Goal: Task Accomplishment & Management: Use online tool/utility

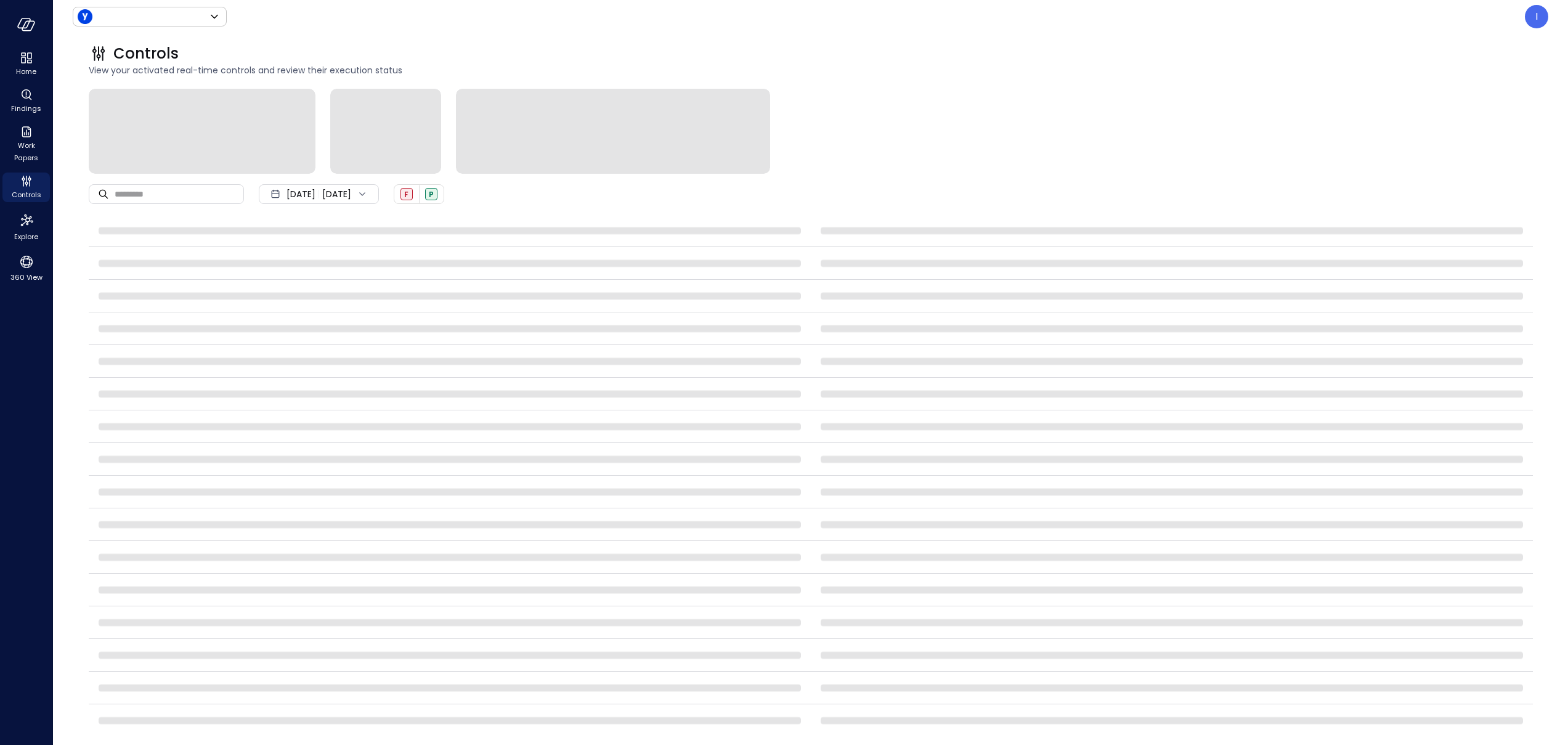
type input "******"
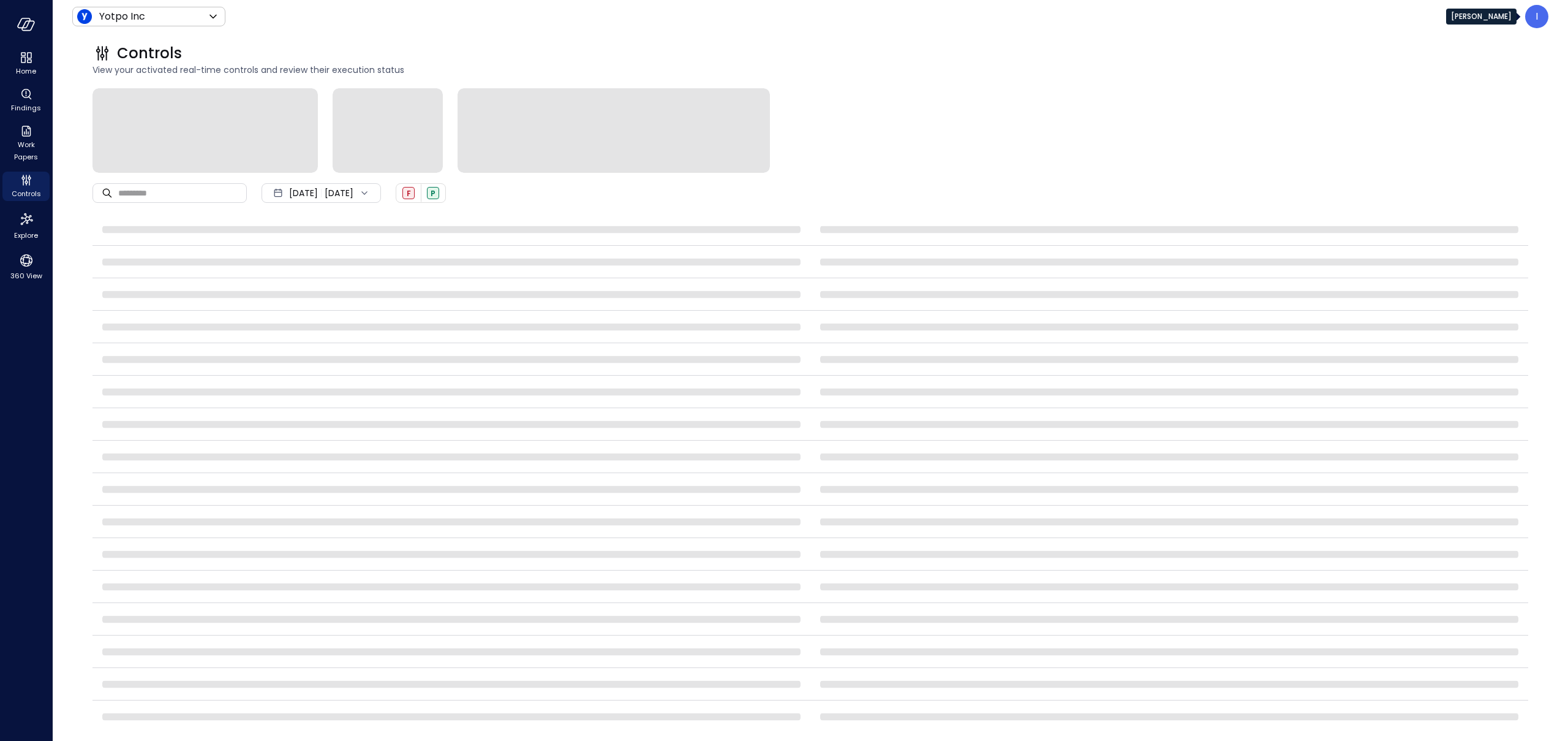
click at [1544, 17] on div "I" at bounding box center [1536, 16] width 23 height 23
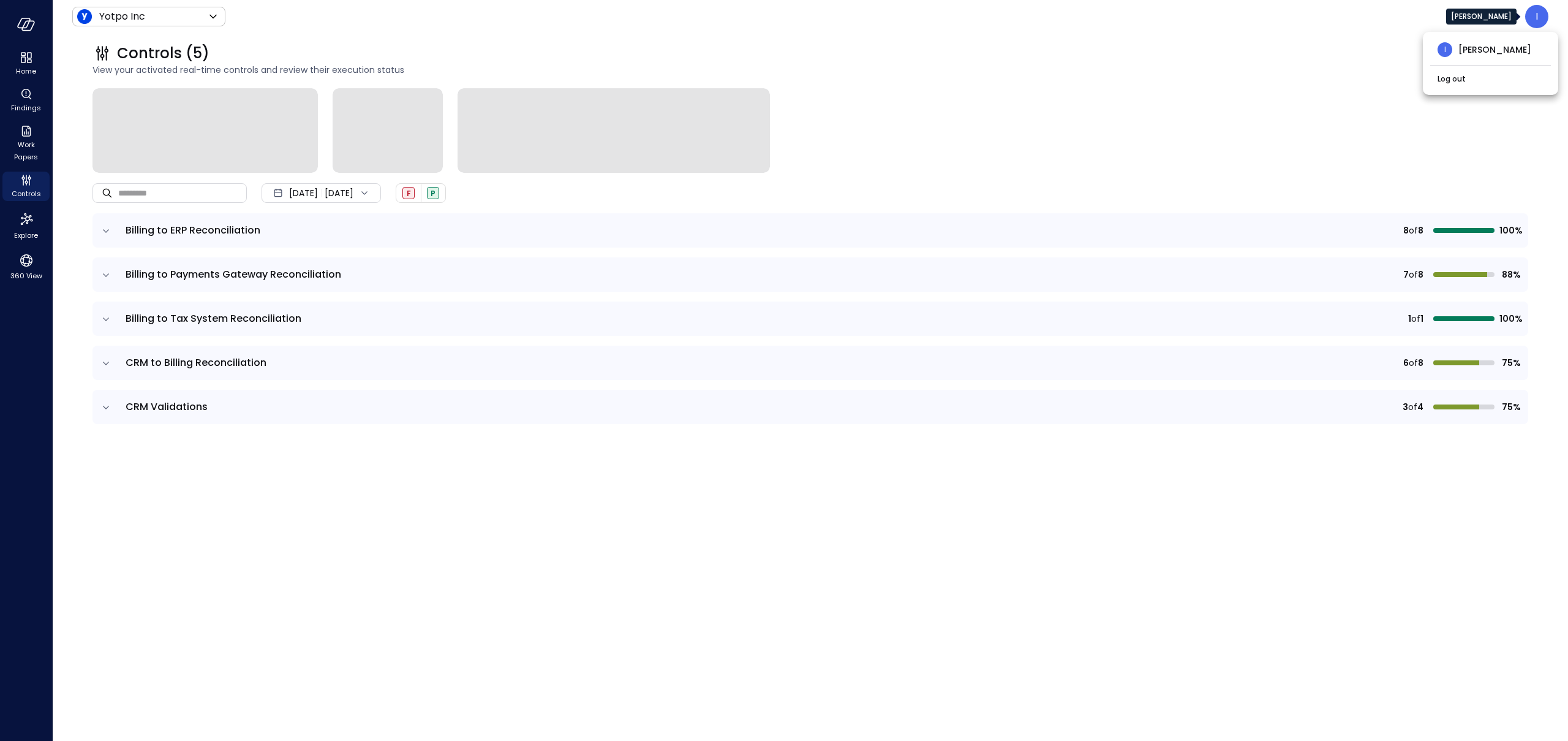
click at [30, 151] on div at bounding box center [784, 370] width 1568 height 741
click at [25, 144] on span "Work Papers" at bounding box center [26, 151] width 38 height 25
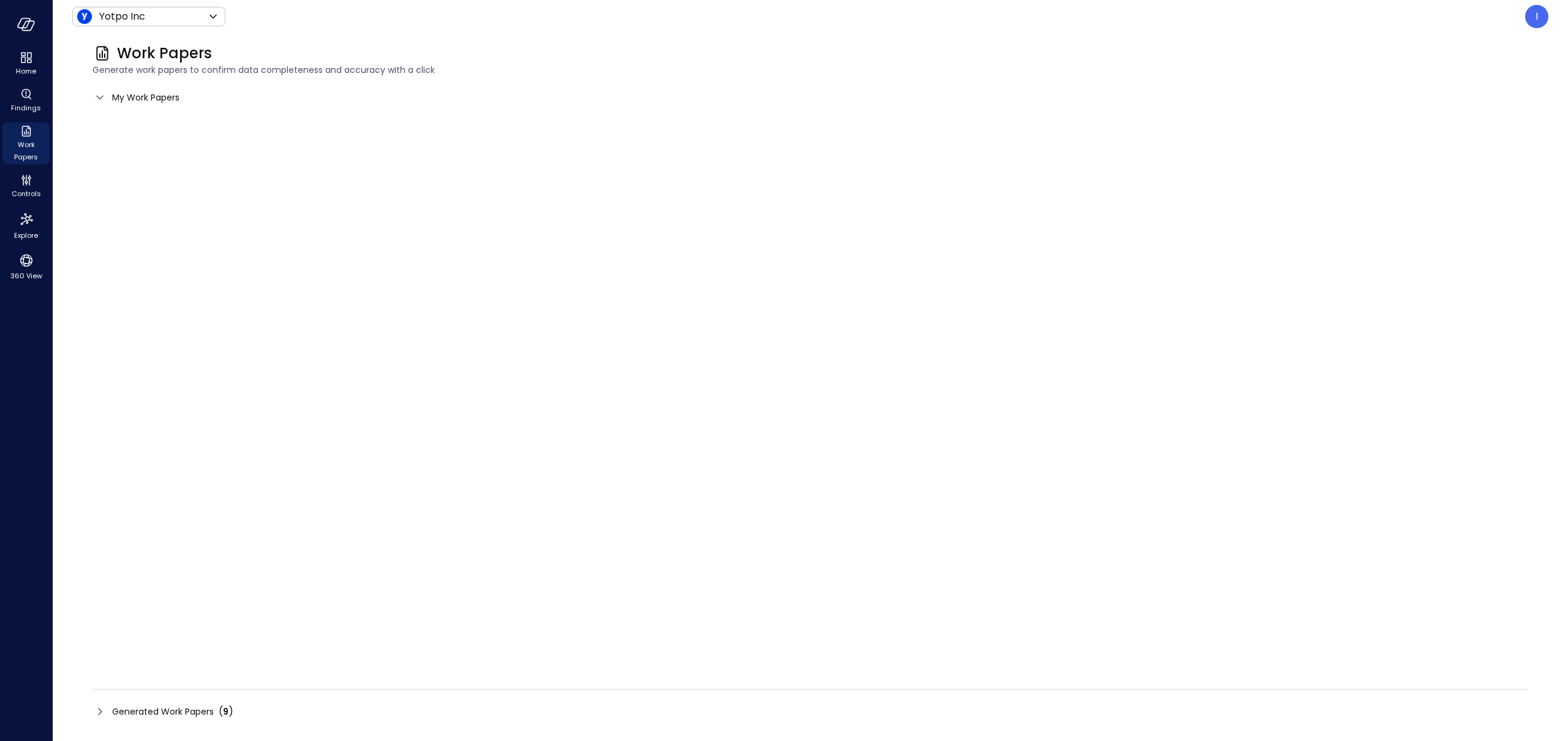
click at [113, 96] on span "My Work Papers" at bounding box center [146, 97] width 67 height 14
click at [105, 98] on icon at bounding box center [99, 97] width 14 height 14
click at [101, 96] on icon at bounding box center [99, 97] width 14 height 14
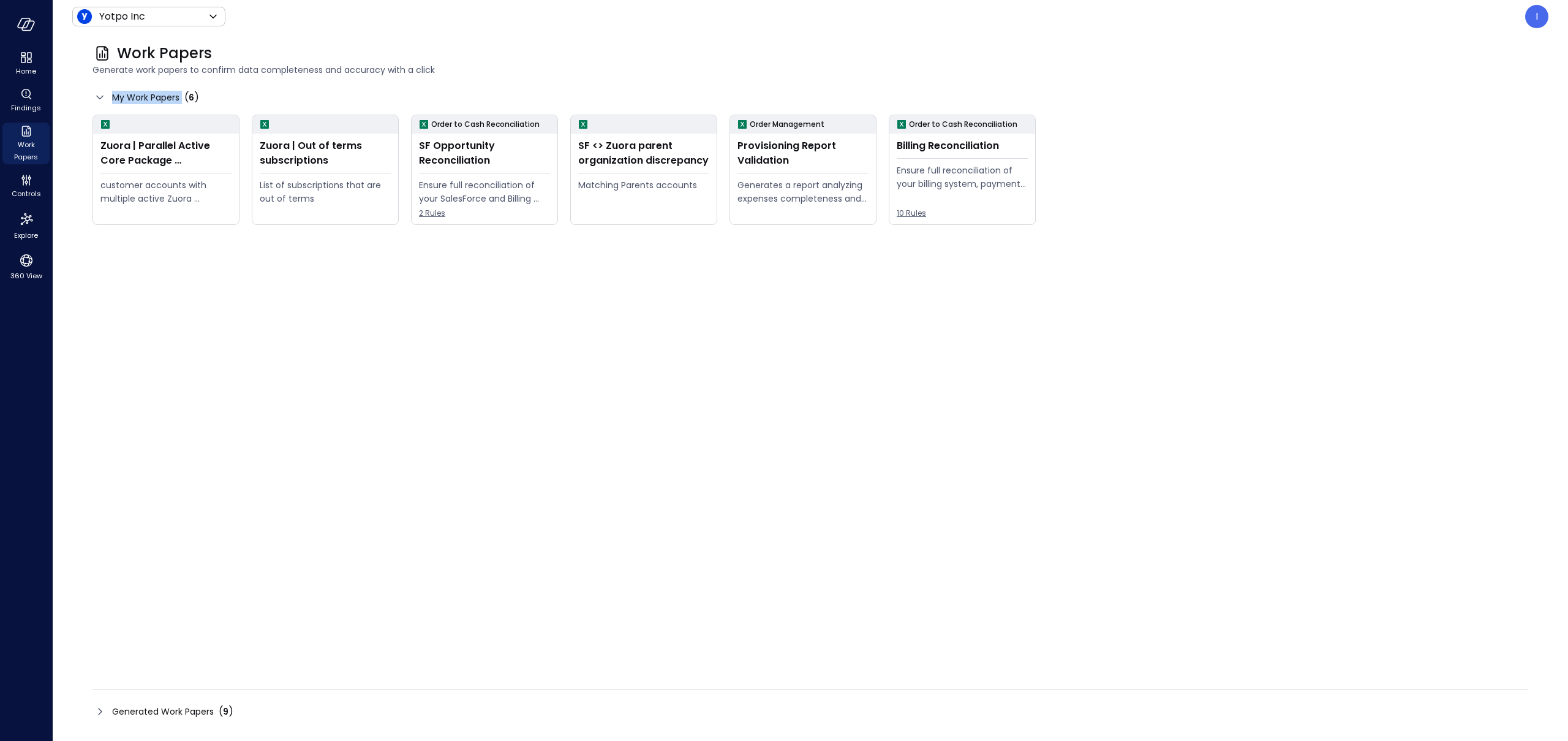
click at [101, 96] on icon at bounding box center [99, 97] width 14 height 14
click at [661, 379] on div "Zuora | Parallel Active Core Package Subscriptions customer accounts with multi…" at bounding box center [810, 386] width 1436 height 542
click at [785, 162] on div "Provisioning Report Validation" at bounding box center [803, 153] width 131 height 30
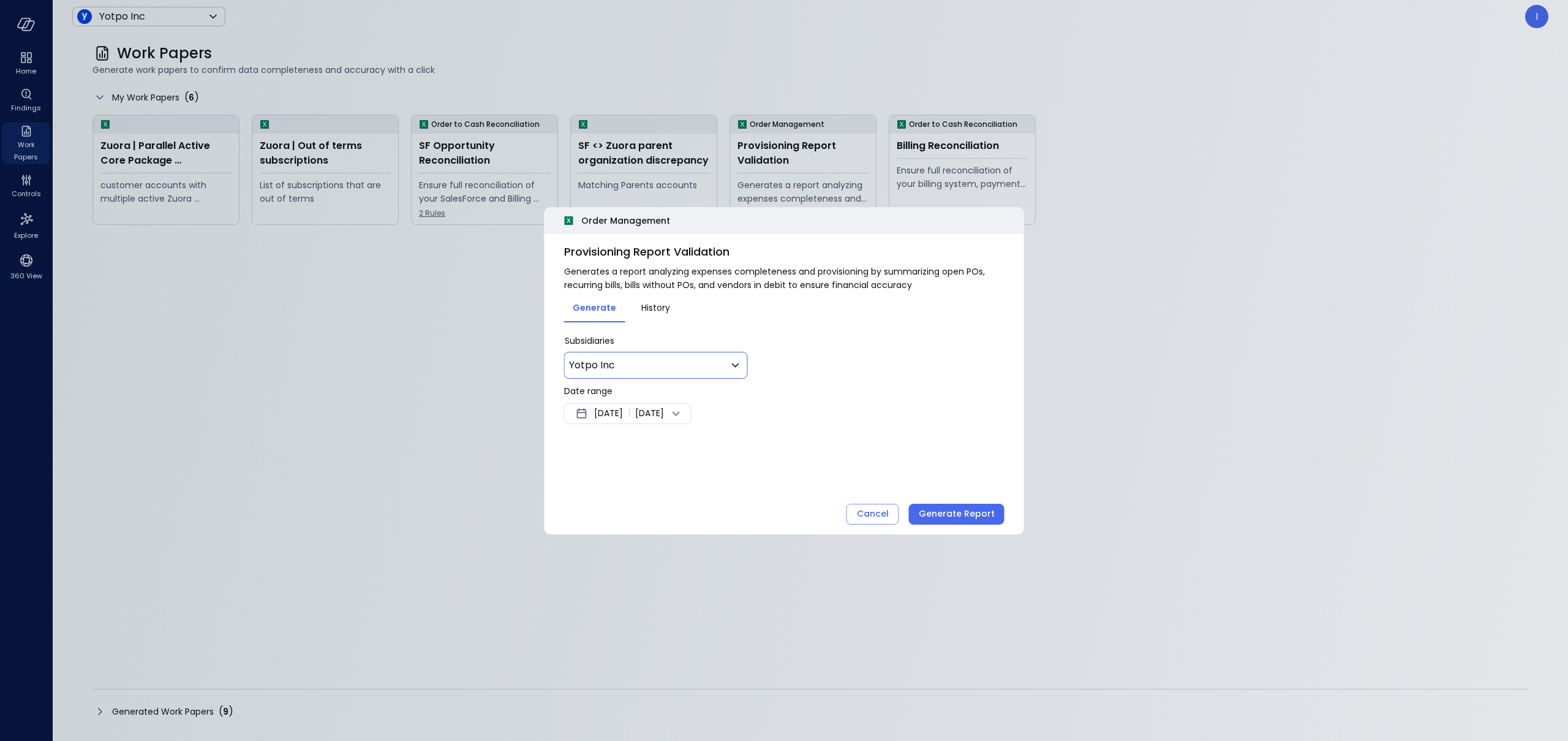
click at [681, 366] on body "Home Findings Work Papers Controls Explore 360 View Yotpo Inc ****** ​ I Work P…" at bounding box center [784, 370] width 1568 height 741
click at [599, 399] on span "Select all" at bounding box center [620, 401] width 44 height 14
drag, startPoint x: 658, startPoint y: 394, endPoint x: 669, endPoint y: 399, distance: 12.1
click at [659, 394] on div "Select all" at bounding box center [656, 400] width 169 height 25
type input "**"
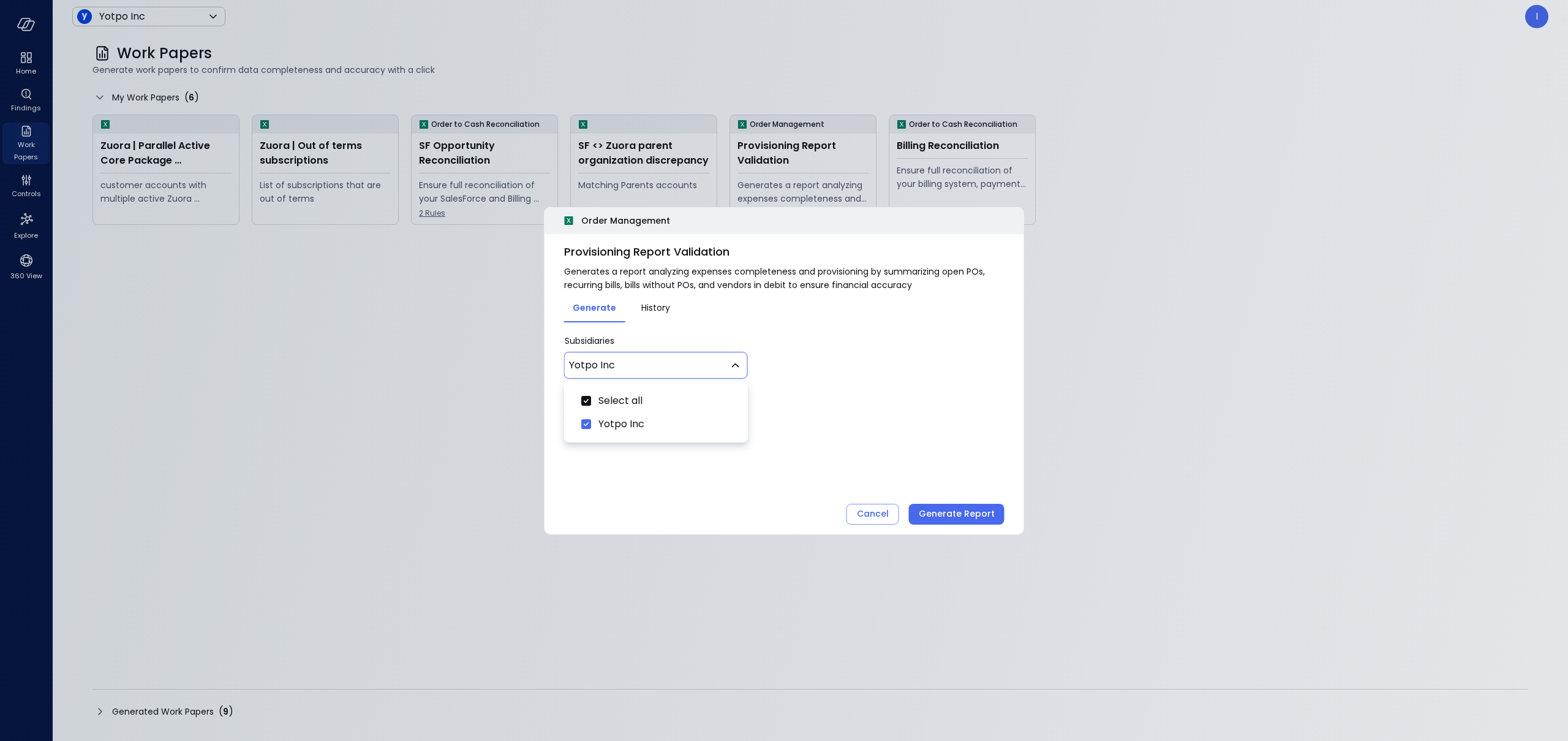
click at [852, 437] on div at bounding box center [784, 370] width 1568 height 741
click at [623, 410] on span "Sep 30, 2025" at bounding box center [608, 414] width 29 height 14
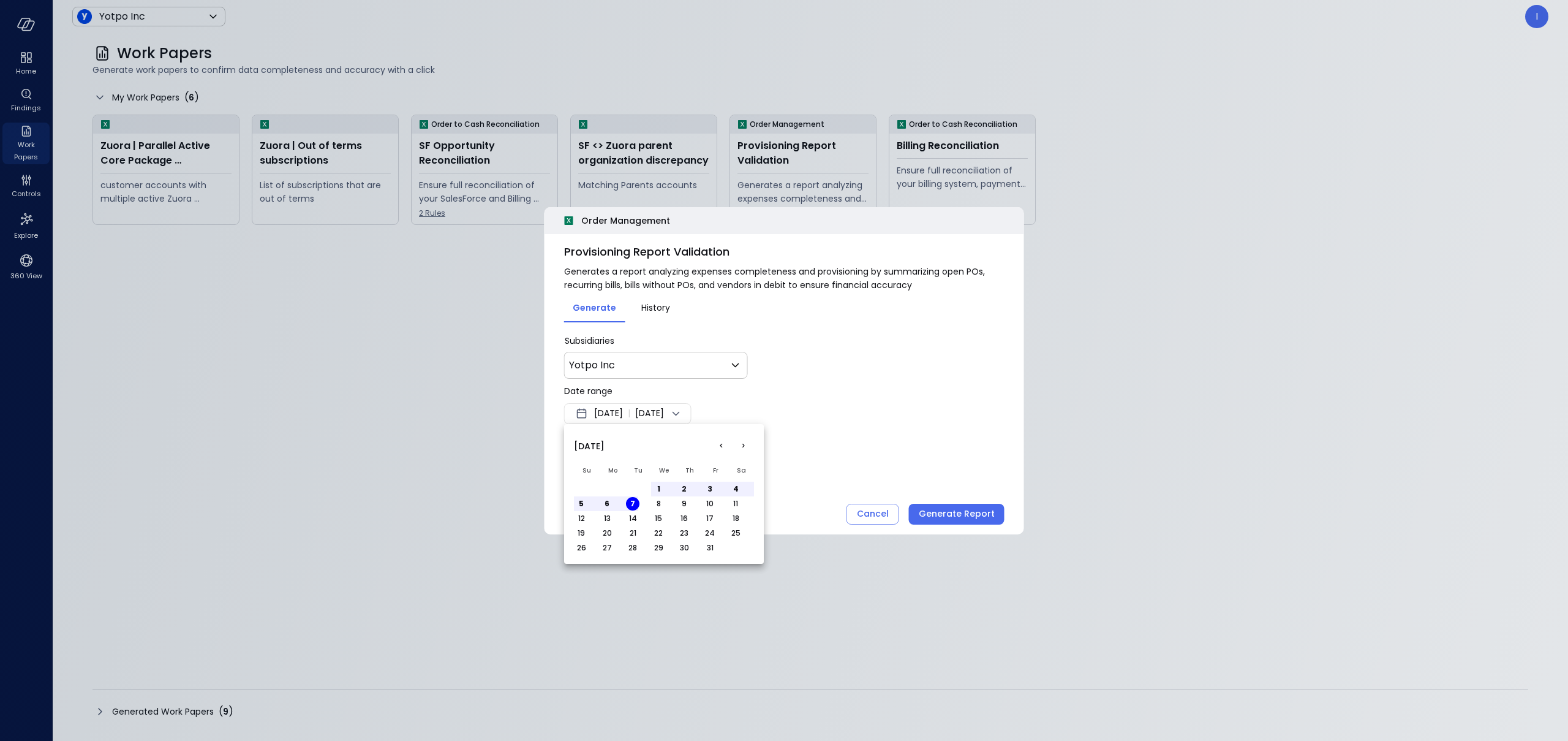
click at [725, 443] on button "<" at bounding box center [721, 446] width 22 height 22
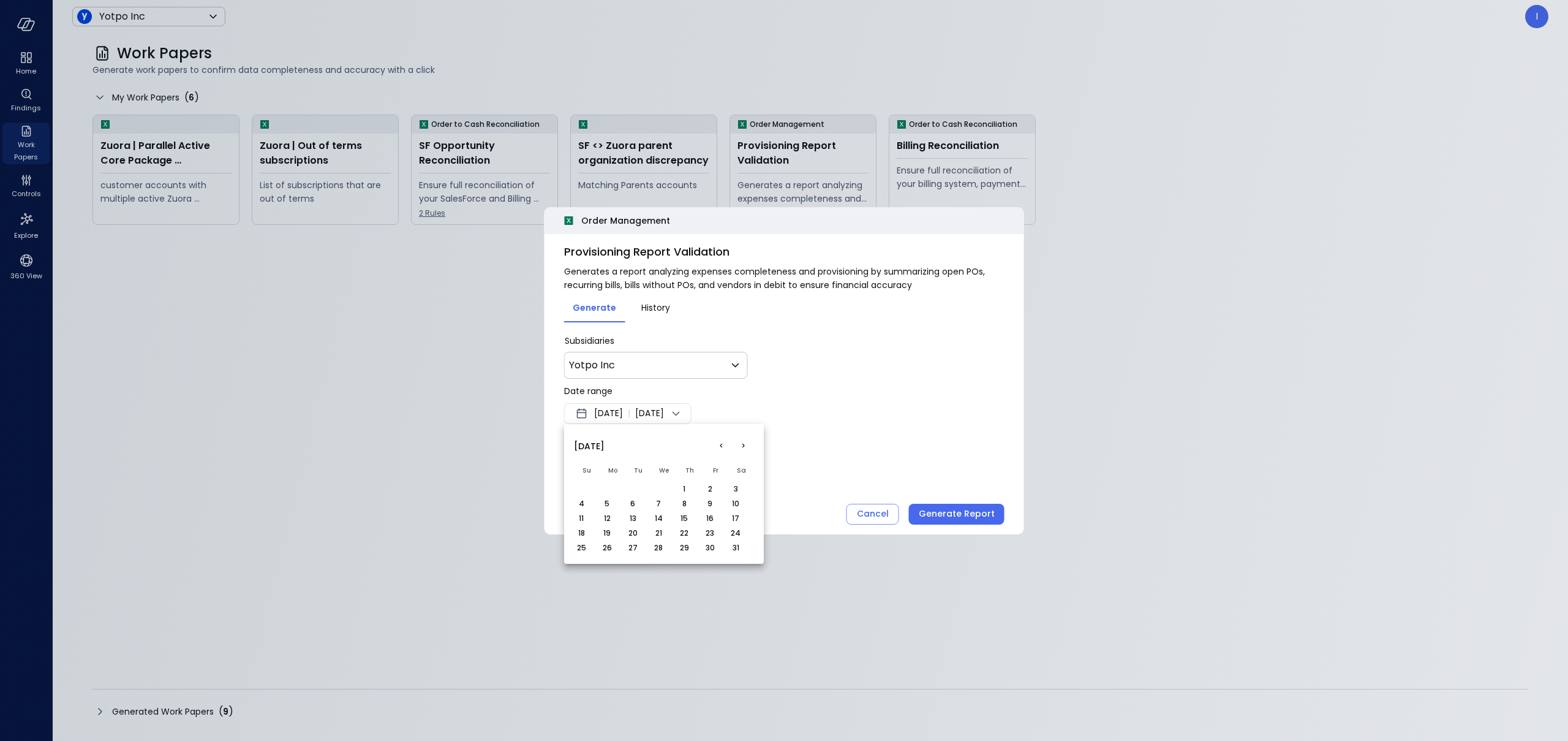
click at [725, 443] on button "<" at bounding box center [721, 446] width 22 height 22
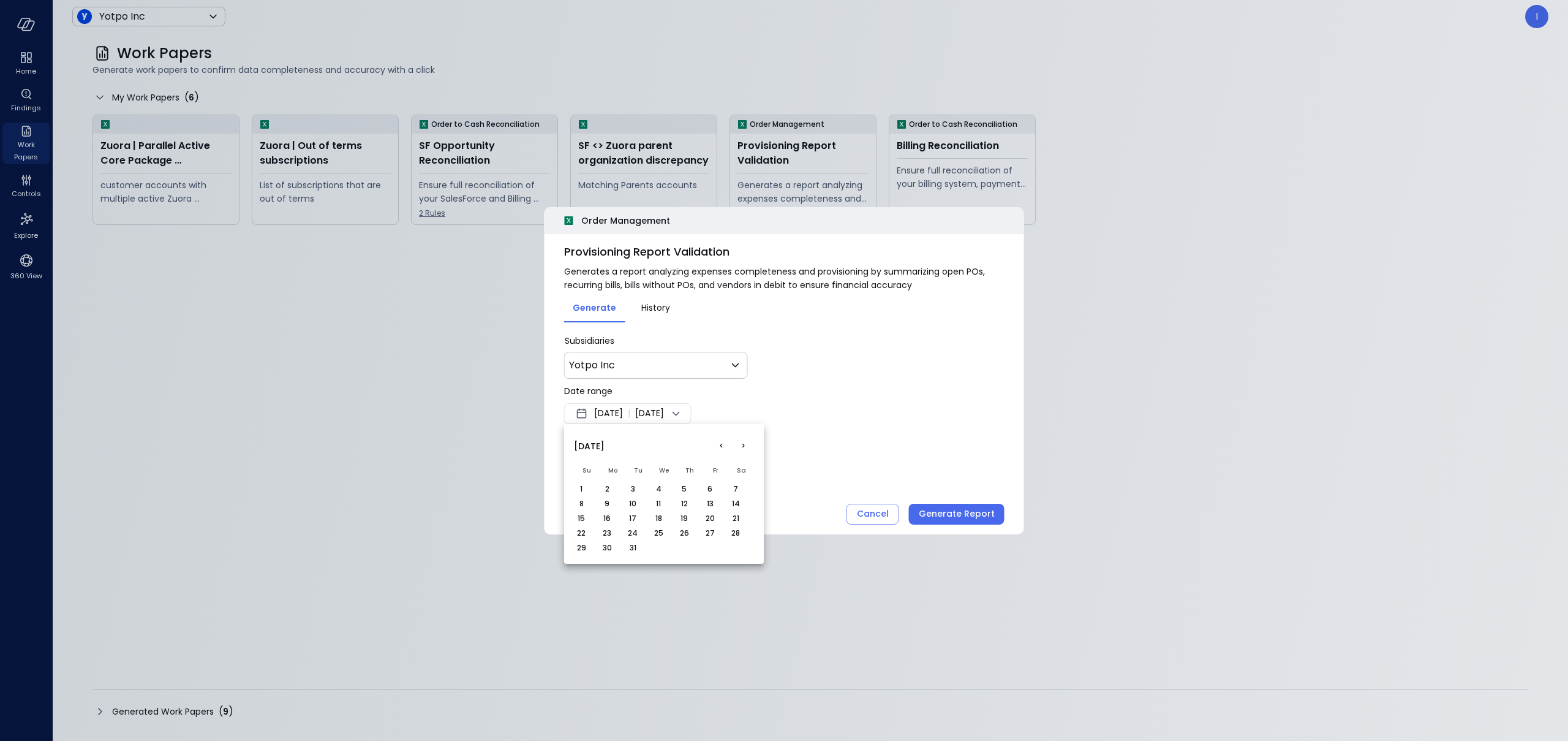
click at [743, 448] on button ">" at bounding box center [743, 446] width 22 height 22
click at [725, 445] on button "<" at bounding box center [721, 446] width 22 height 22
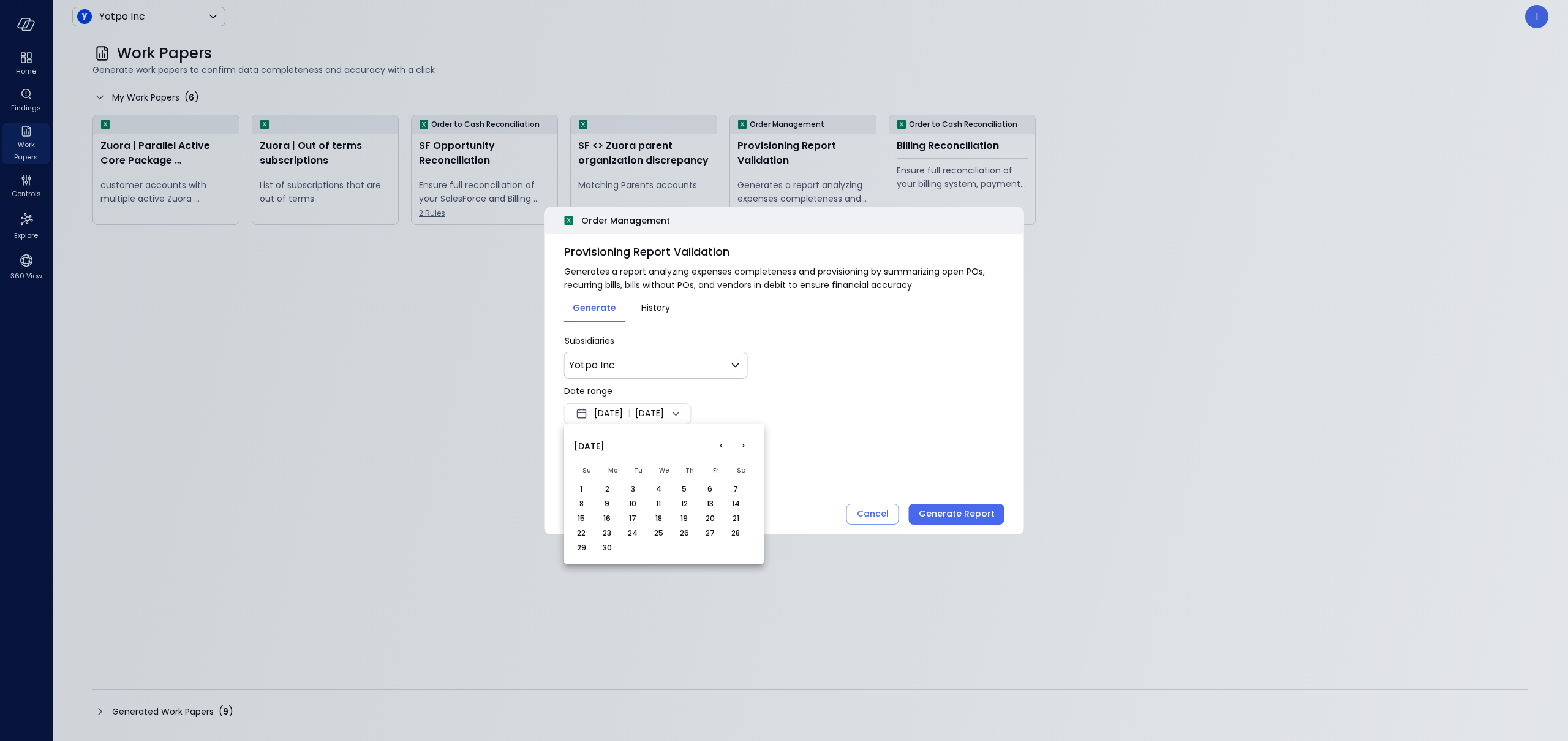
click at [725, 445] on button "<" at bounding box center [721, 446] width 22 height 22
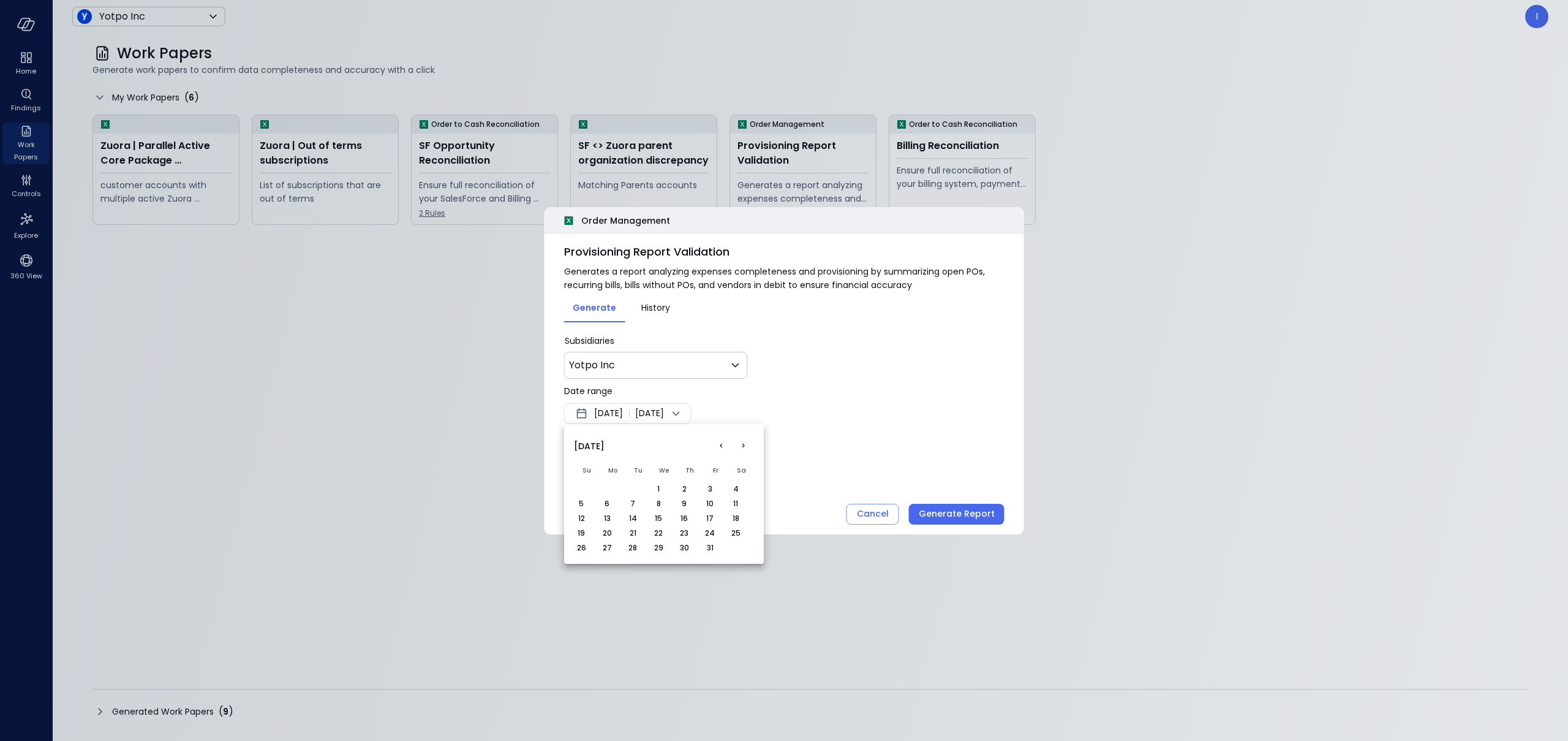
click at [725, 445] on button "<" at bounding box center [721, 446] width 22 height 22
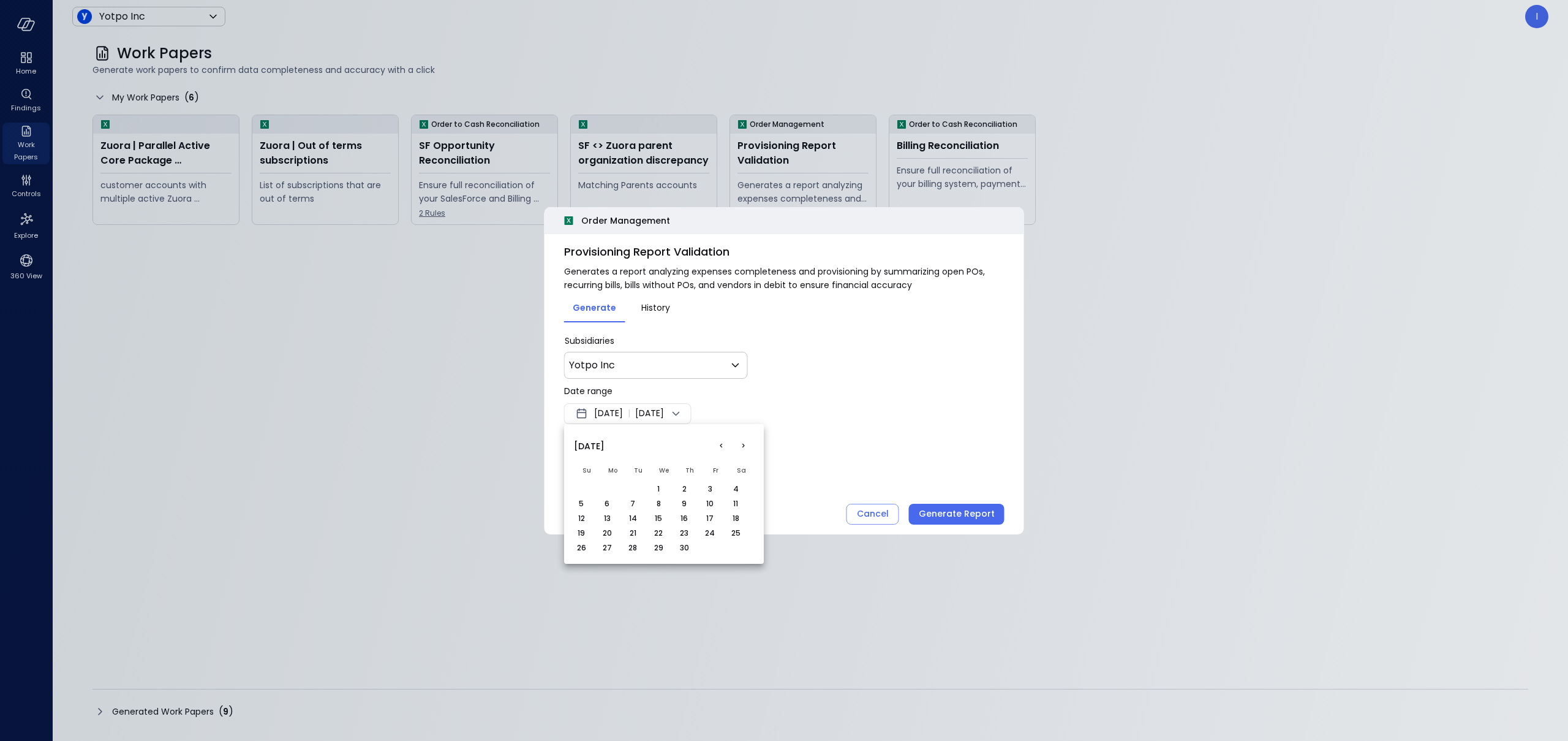
click at [725, 445] on button "<" at bounding box center [721, 446] width 22 height 22
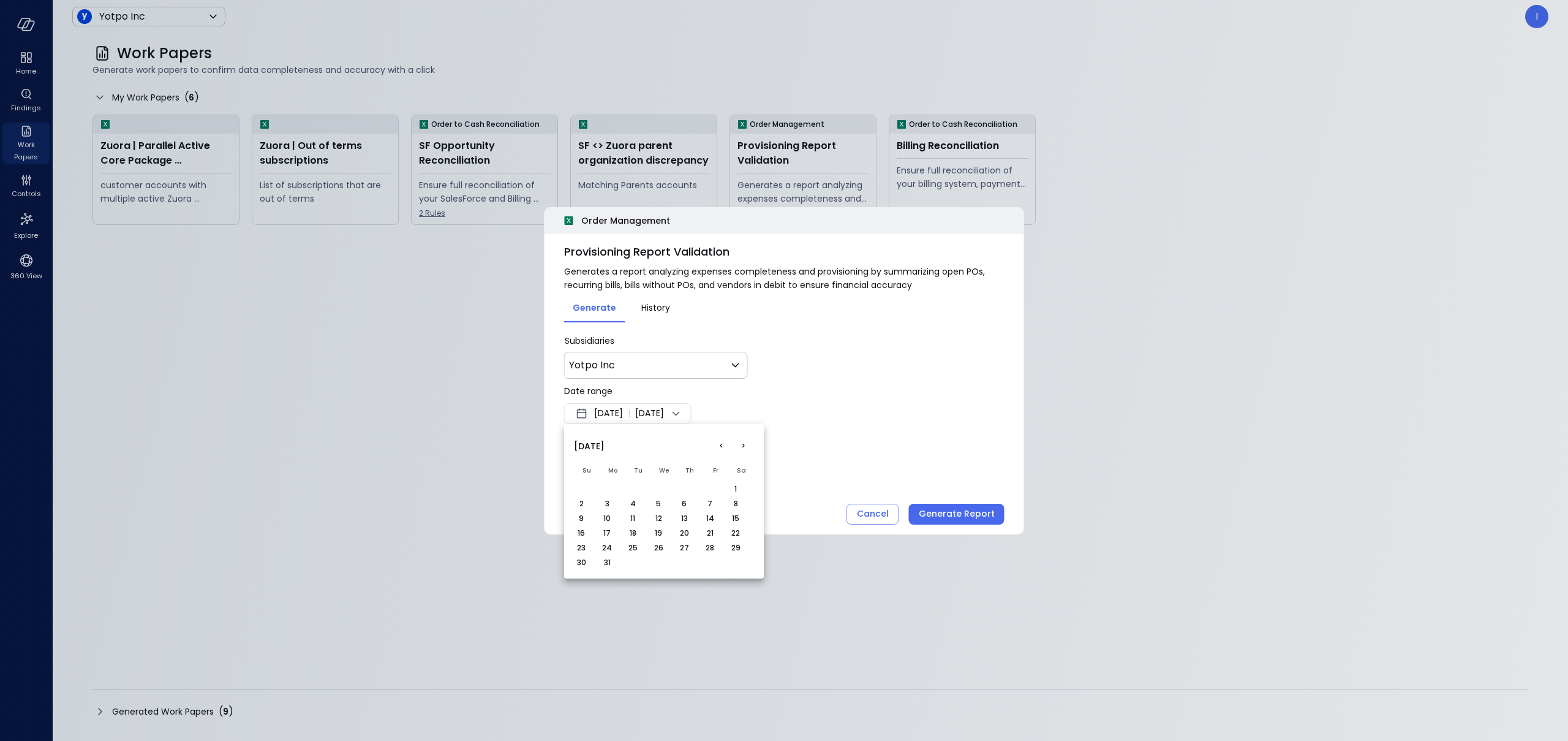
click at [725, 445] on button "<" at bounding box center [721, 446] width 22 height 22
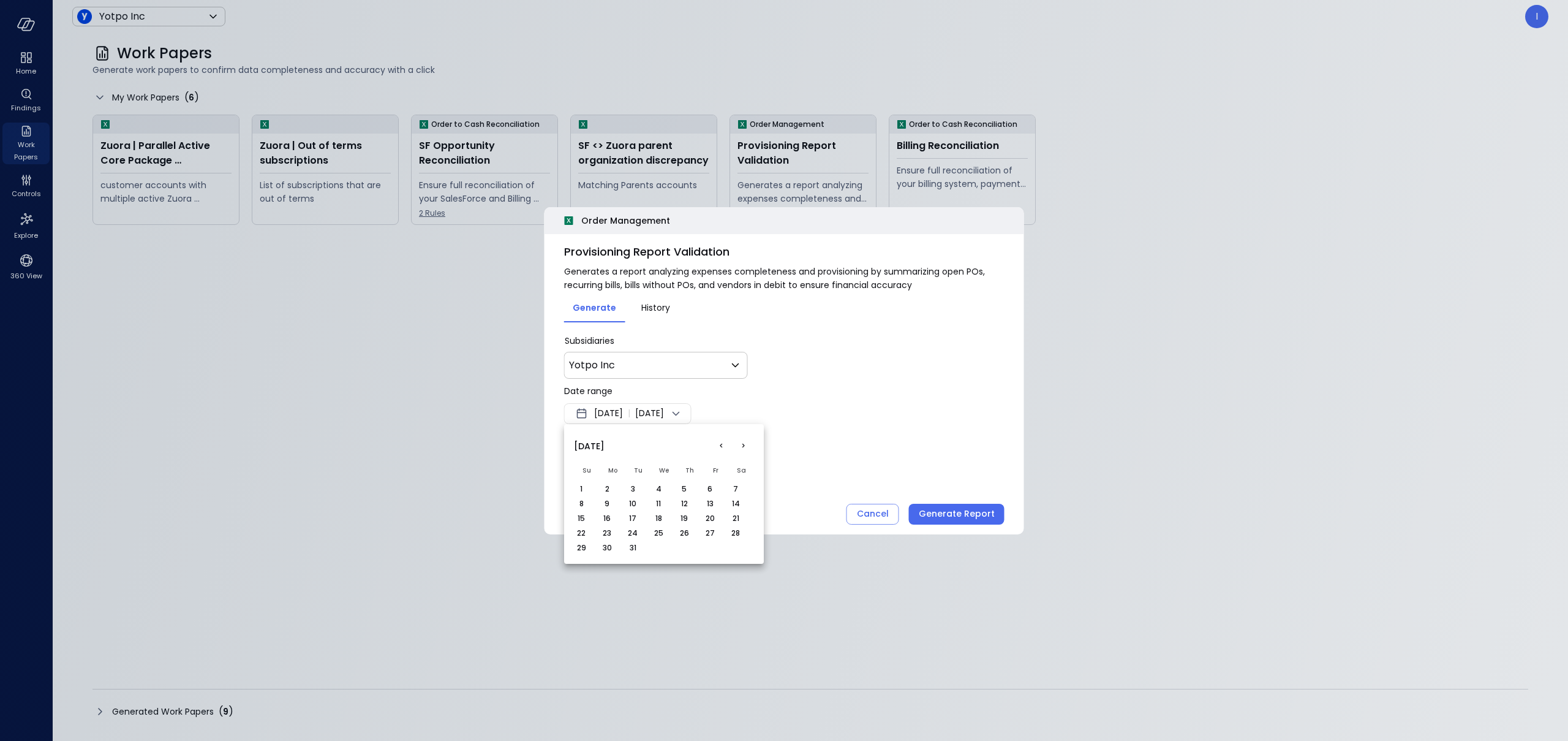
click at [725, 445] on button "<" at bounding box center [721, 446] width 22 height 22
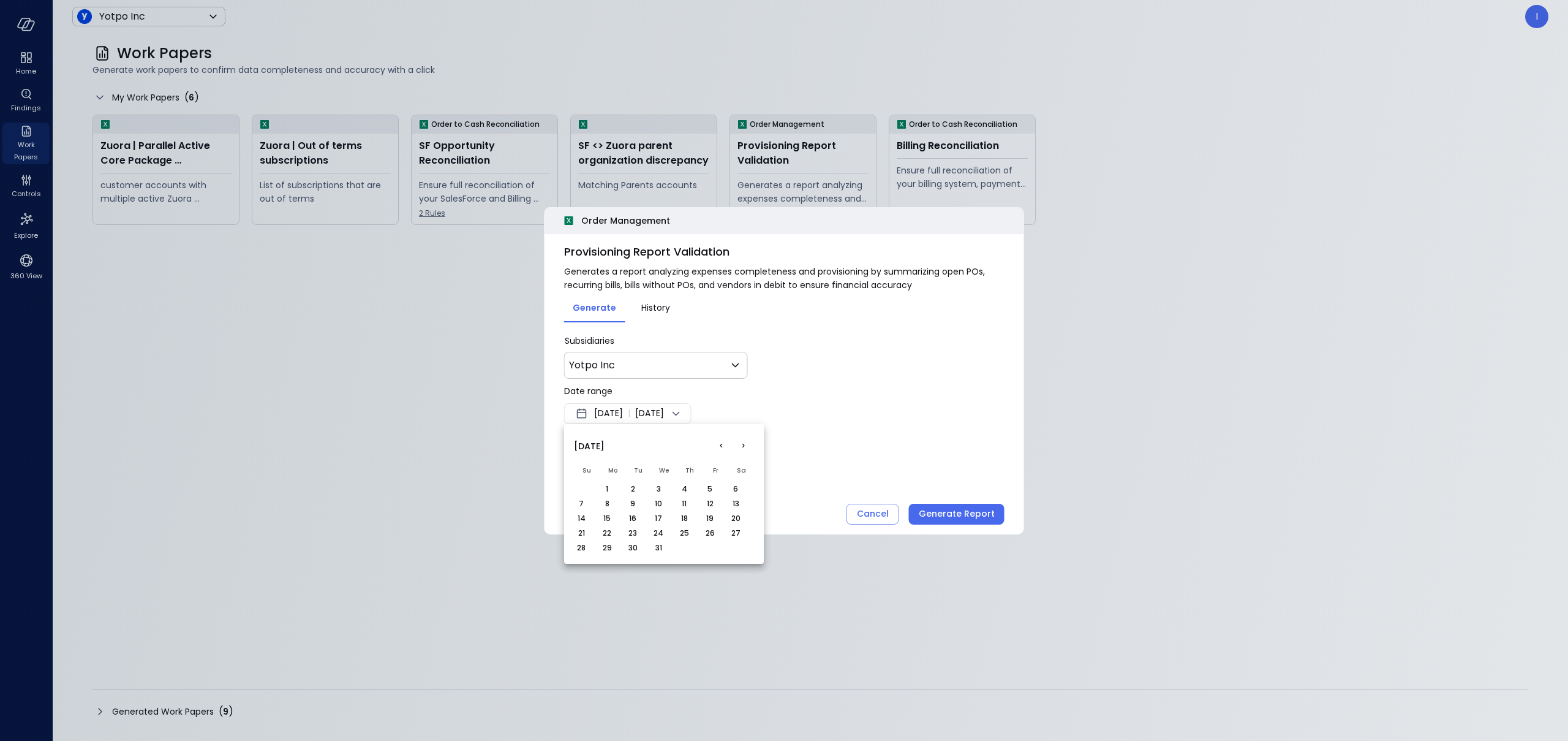
click at [725, 445] on button "<" at bounding box center [721, 446] width 22 height 22
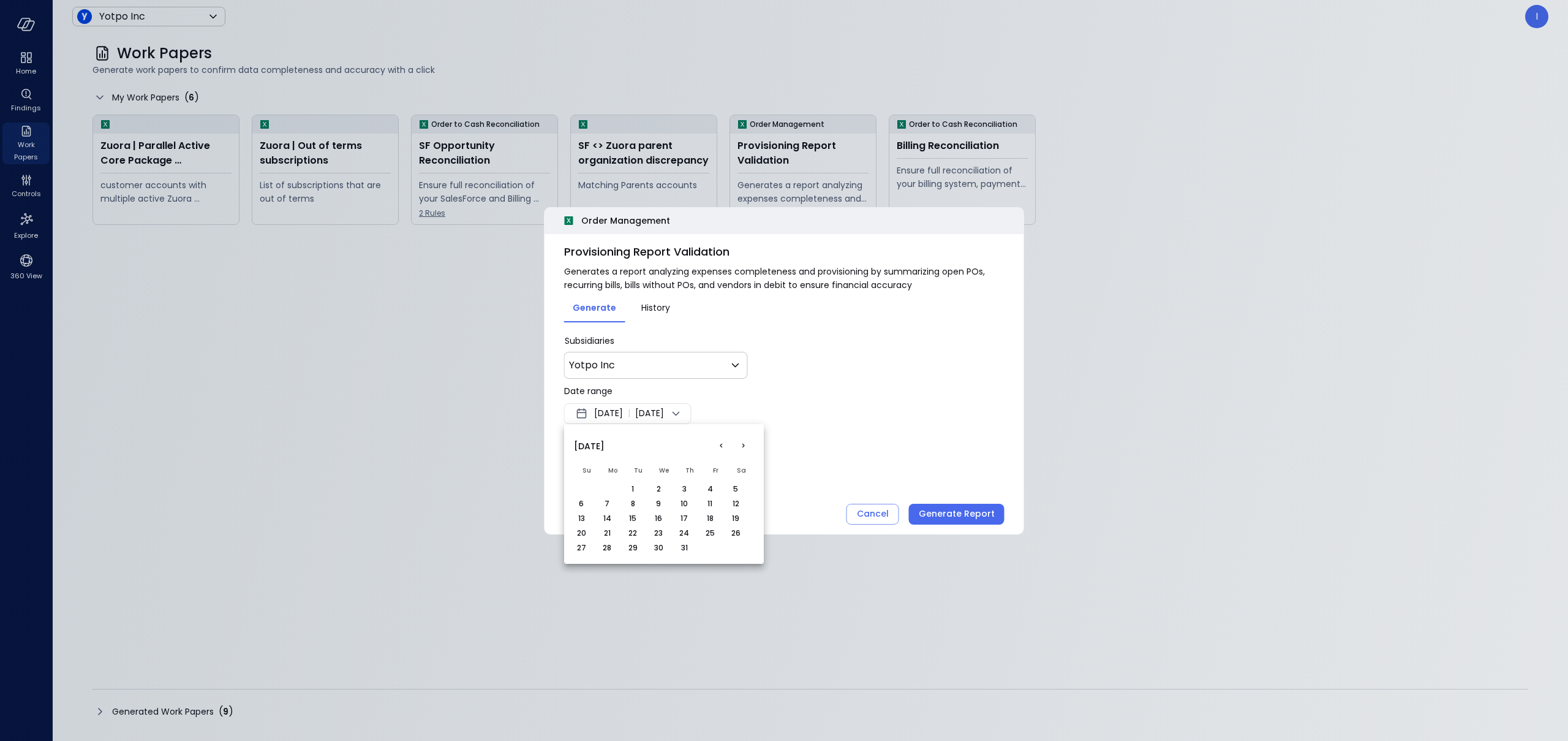
click at [725, 445] on button "<" at bounding box center [721, 446] width 22 height 22
click at [744, 483] on td "1" at bounding box center [741, 489] width 26 height 14
click at [738, 485] on button "1" at bounding box center [735, 488] width 14 height 14
click at [806, 433] on div at bounding box center [784, 370] width 1568 height 741
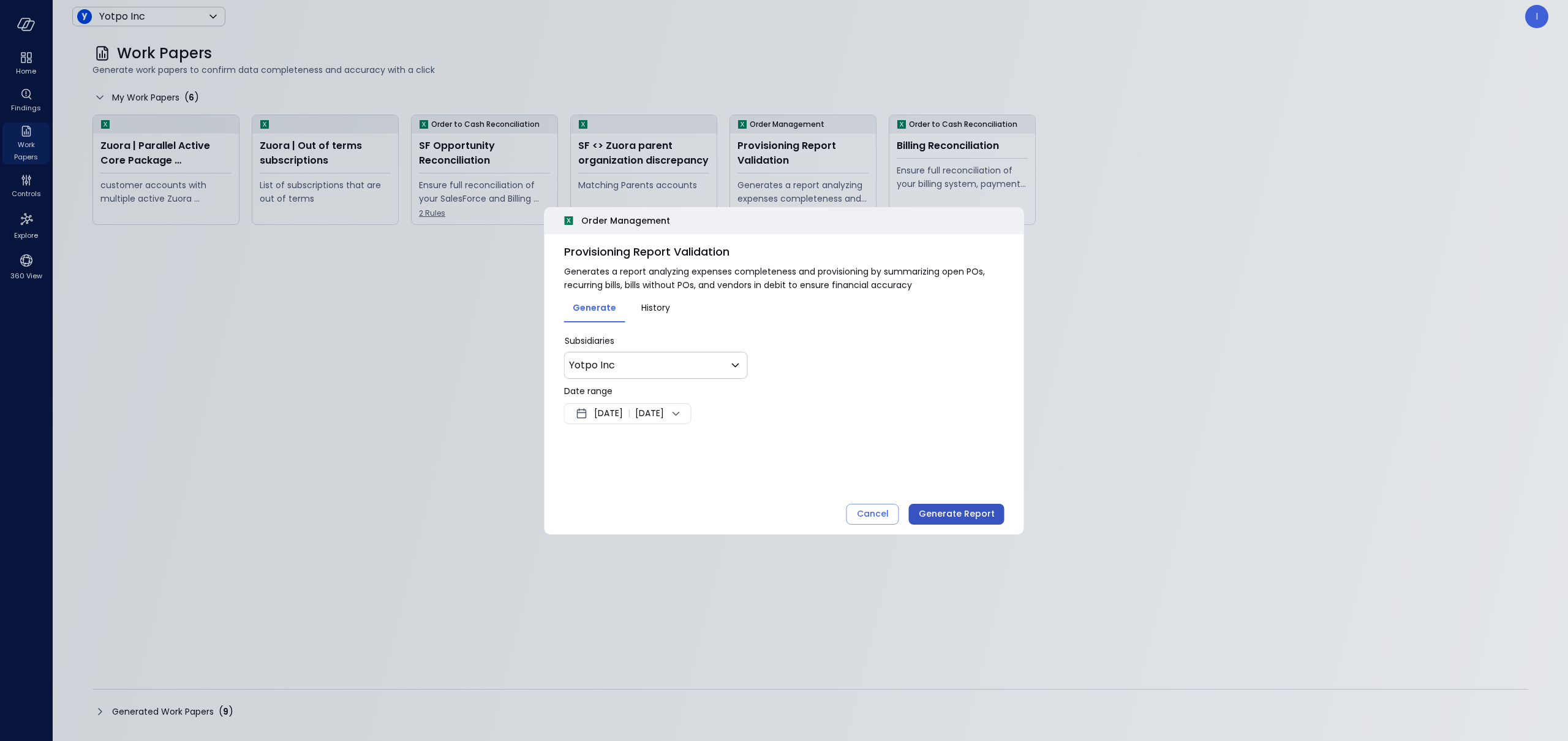
click at [981, 516] on div "Generate Report" at bounding box center [956, 513] width 76 height 15
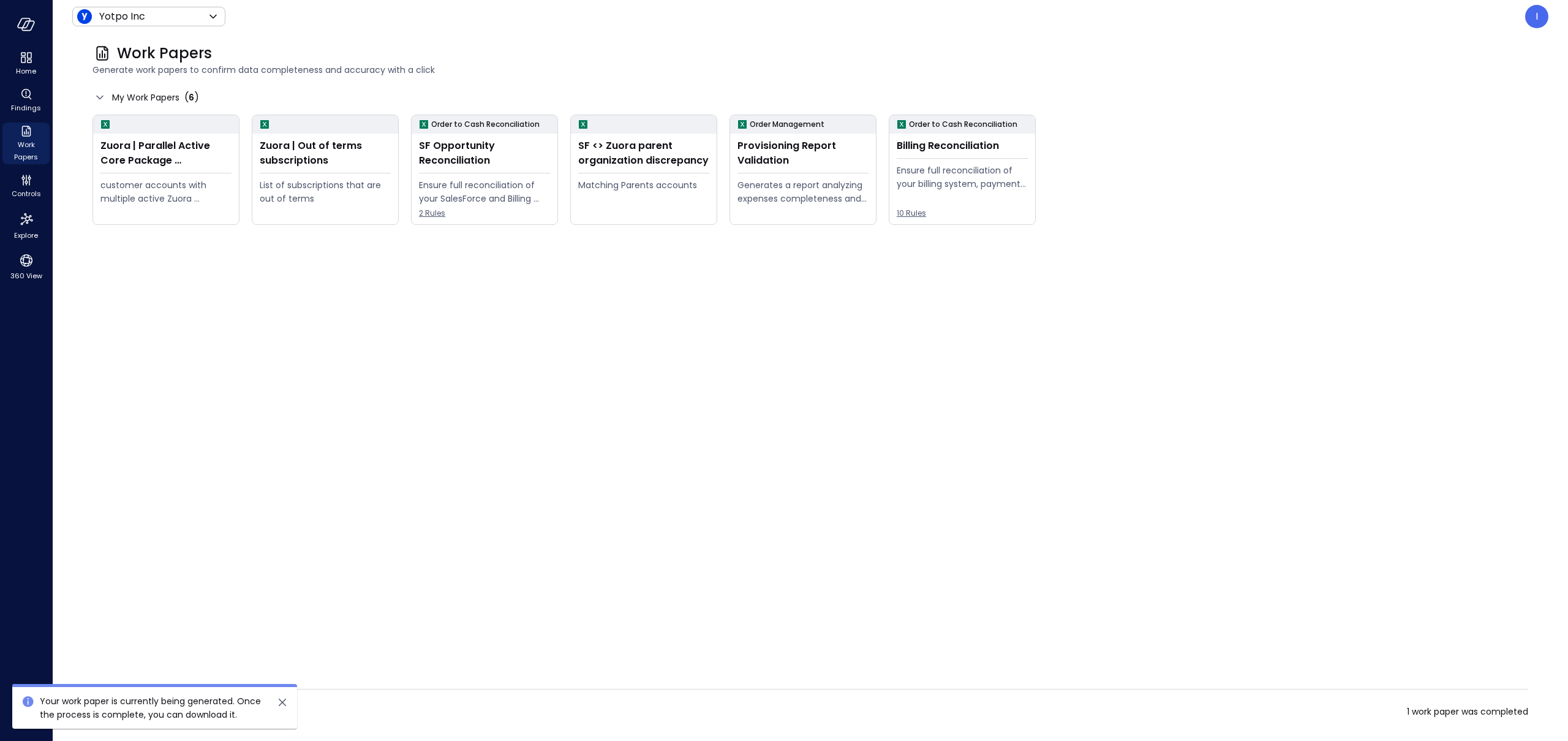
click at [281, 703] on icon "close" at bounding box center [282, 702] width 7 height 7
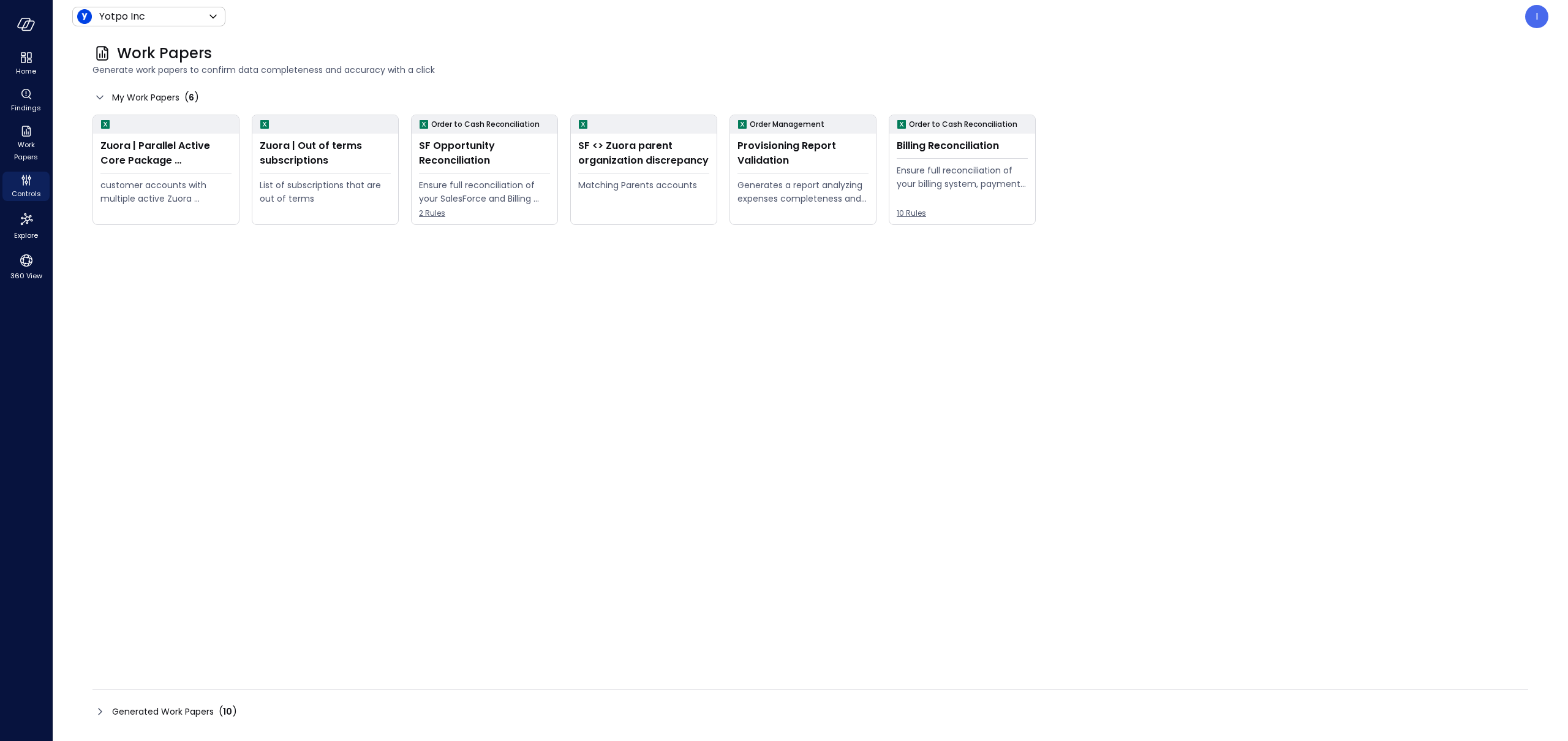
click at [97, 715] on icon at bounding box center [99, 711] width 14 height 14
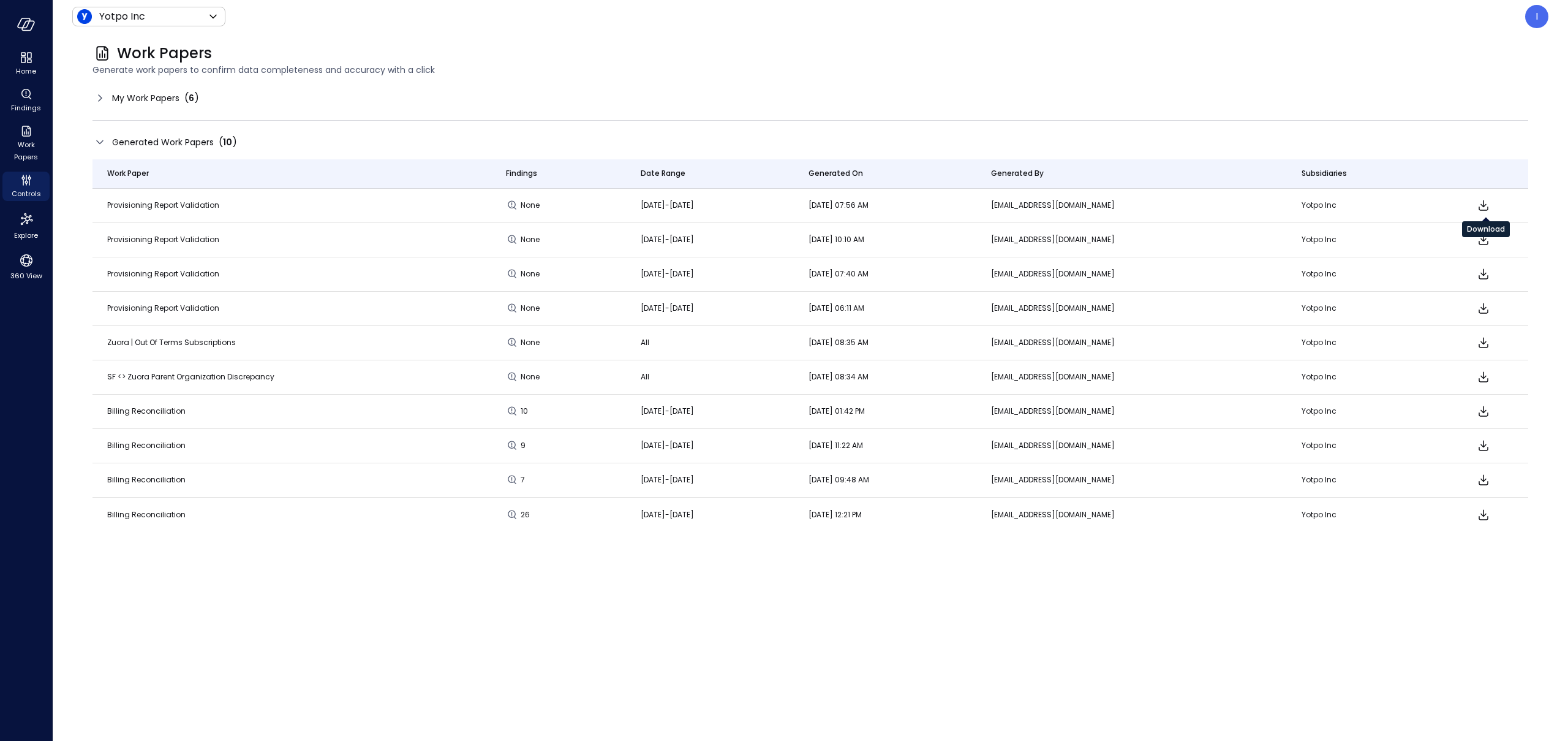
click at [1489, 206] on icon "Download" at bounding box center [1483, 205] width 14 height 14
